Goal: Transaction & Acquisition: Purchase product/service

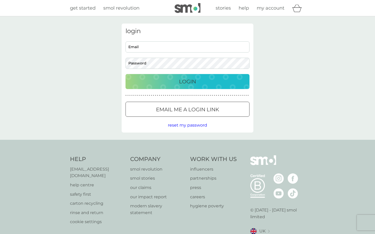
click at [165, 50] on input "Email" at bounding box center [188, 46] width 124 height 11
type input "b.j.mayoh@hotmail.com"
click at [187, 78] on p "Login" at bounding box center [187, 81] width 17 height 8
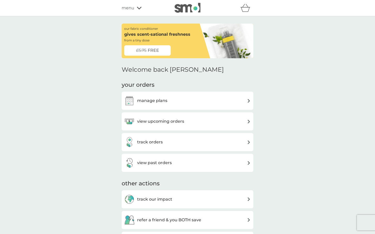
click at [177, 125] on div "view upcoming orders" at bounding box center [154, 121] width 60 height 10
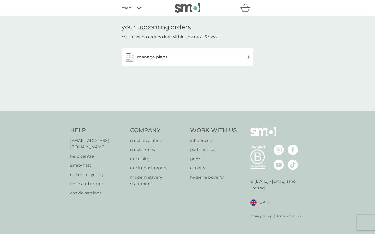
click at [158, 55] on h3 "manage plans" at bounding box center [152, 57] width 30 height 7
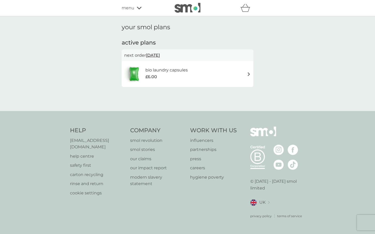
click at [172, 70] on h6 "bio laundry capsules" at bounding box center [167, 70] width 42 height 7
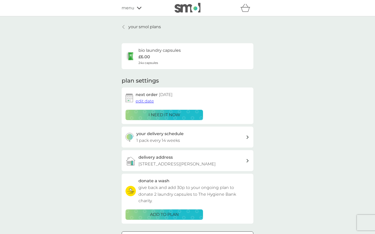
click at [161, 115] on p "i need it now" at bounding box center [165, 114] width 32 height 7
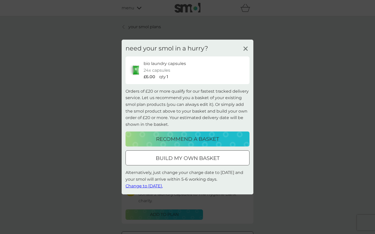
click at [175, 138] on p "recommend a basket" at bounding box center [187, 139] width 63 height 8
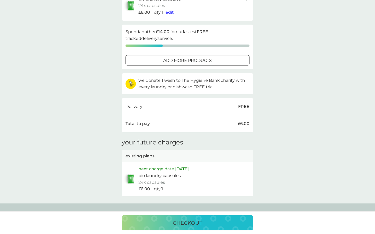
scroll to position [86, 0]
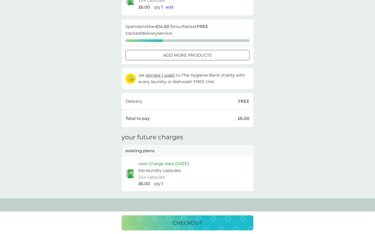
click at [181, 225] on p "checkout" at bounding box center [187, 222] width 29 height 8
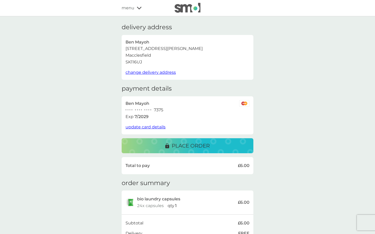
click at [189, 148] on p "place order" at bounding box center [191, 145] width 38 height 8
